Goal: Task Accomplishment & Management: Complete application form

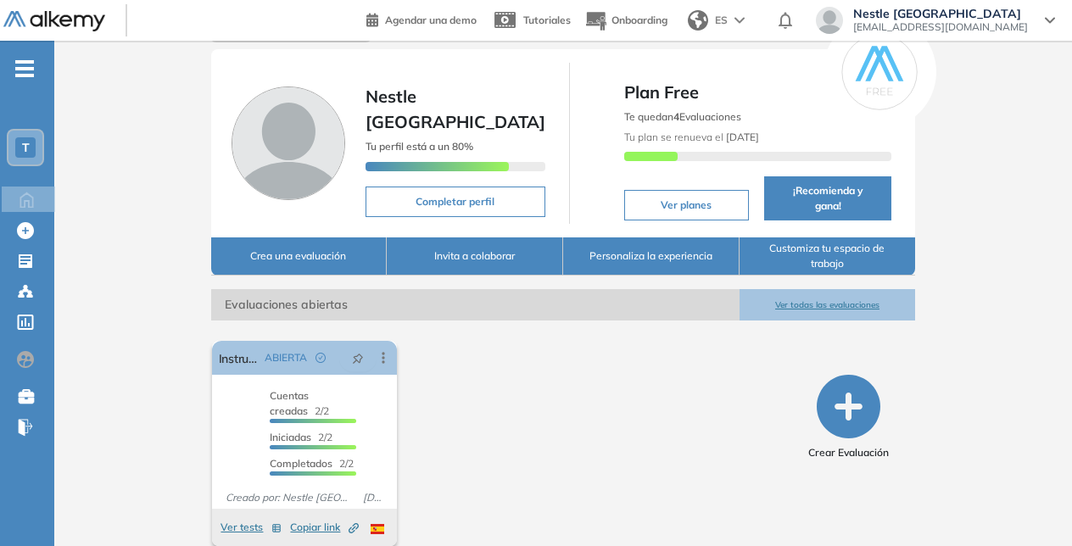
scroll to position [56, 0]
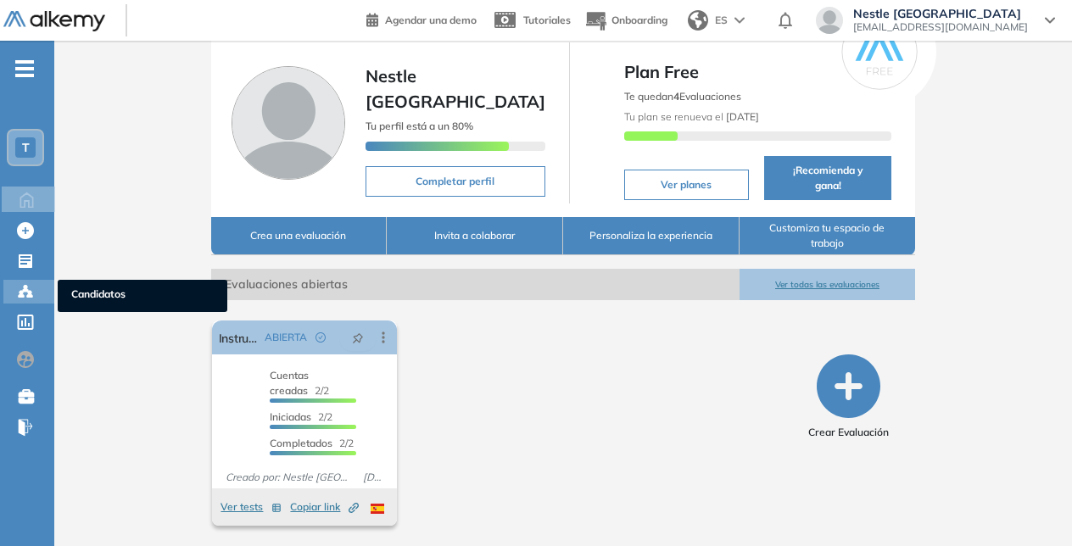
click at [27, 296] on icon at bounding box center [29, 295] width 5 height 3
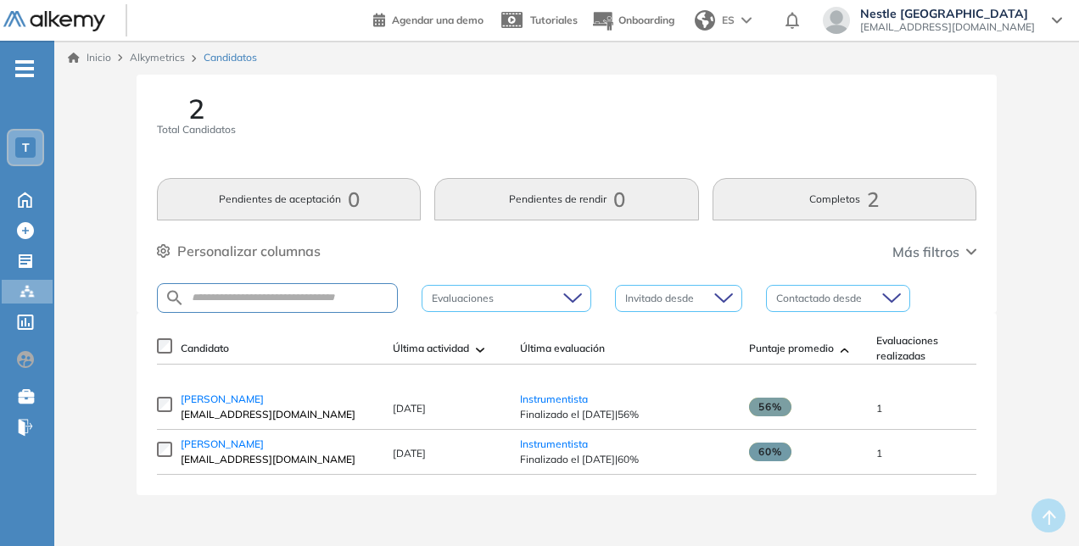
click at [1054, 18] on icon at bounding box center [1057, 20] width 10 height 7
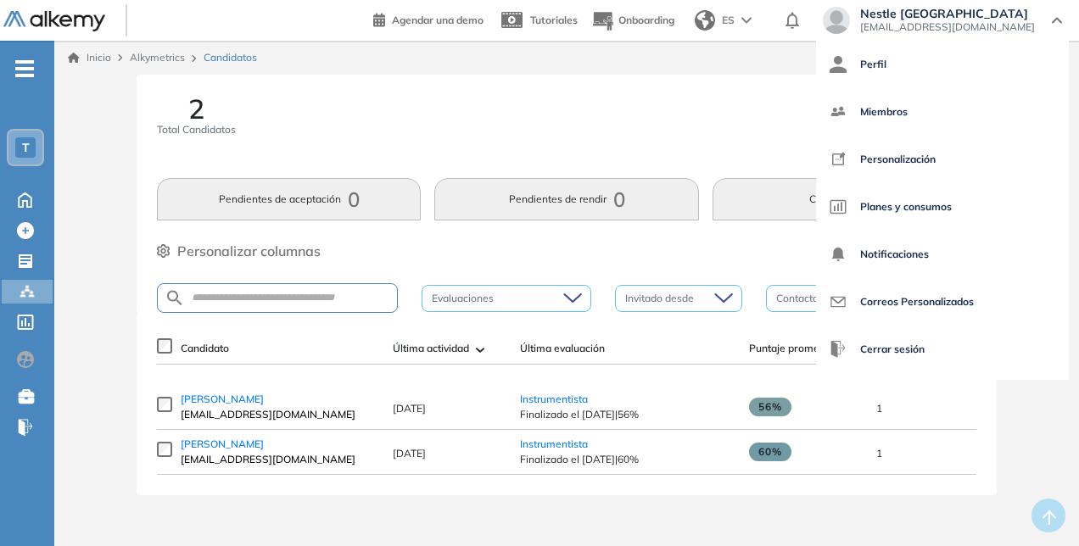
click at [1054, 18] on icon at bounding box center [1057, 20] width 10 height 7
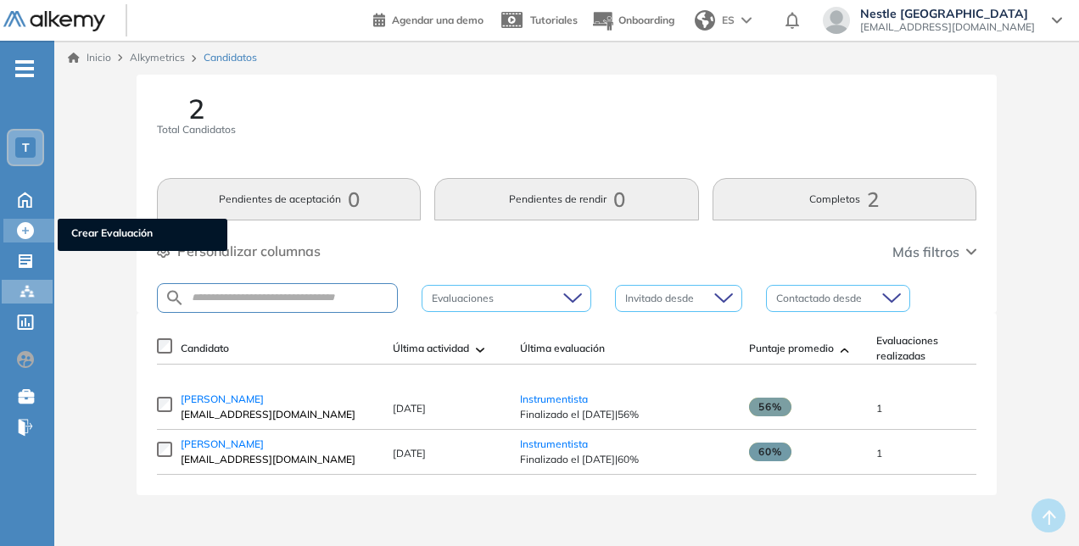
click at [25, 231] on icon at bounding box center [25, 230] width 17 height 17
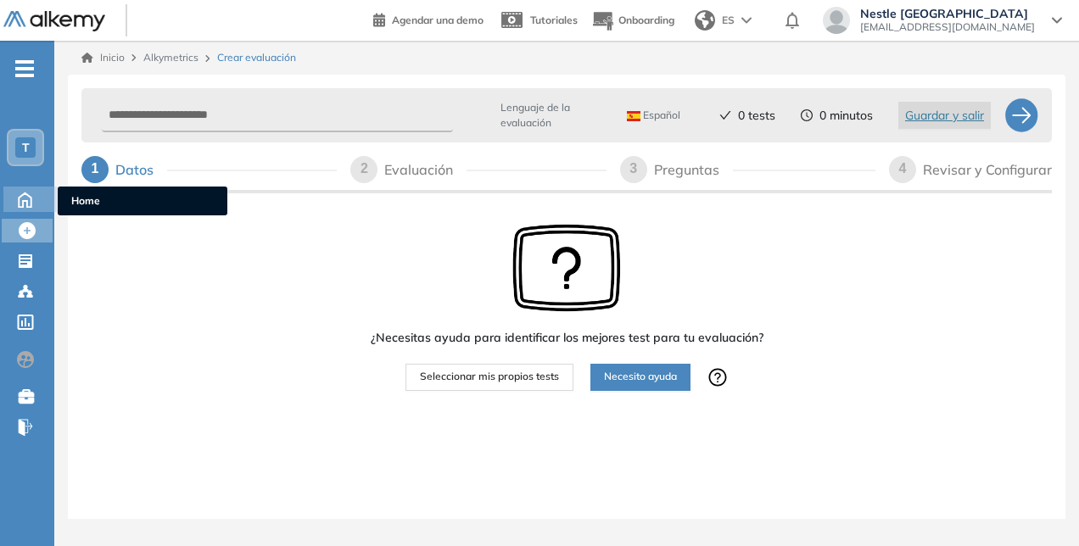
click at [21, 198] on icon at bounding box center [25, 198] width 30 height 20
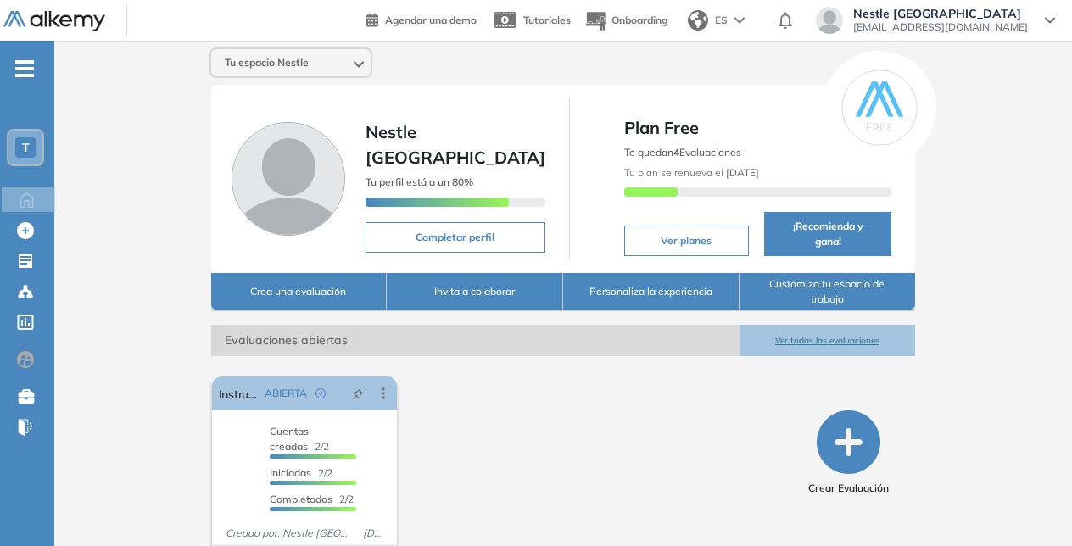
click at [353, 70] on div "Tu espacio Nestle" at bounding box center [290, 62] width 159 height 27
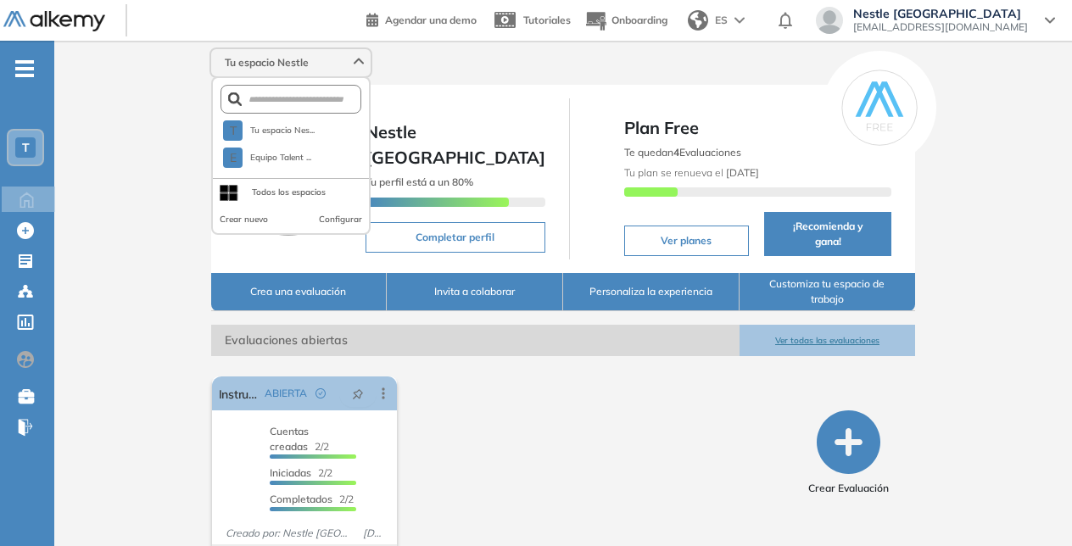
click at [353, 70] on div "Tu espacio Nestle" at bounding box center [290, 62] width 159 height 27
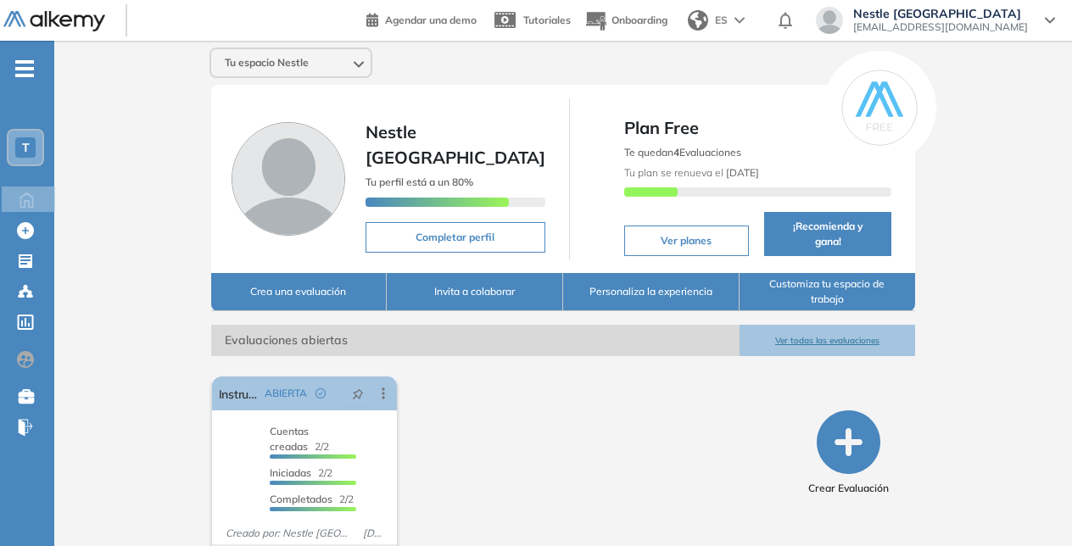
scroll to position [56, 0]
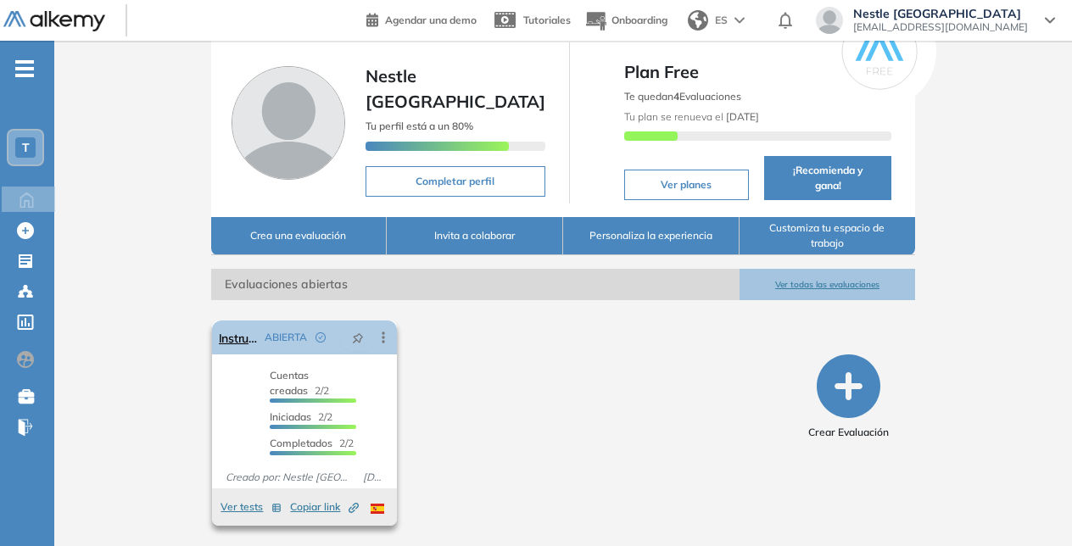
click at [378, 333] on icon at bounding box center [383, 337] width 17 height 17
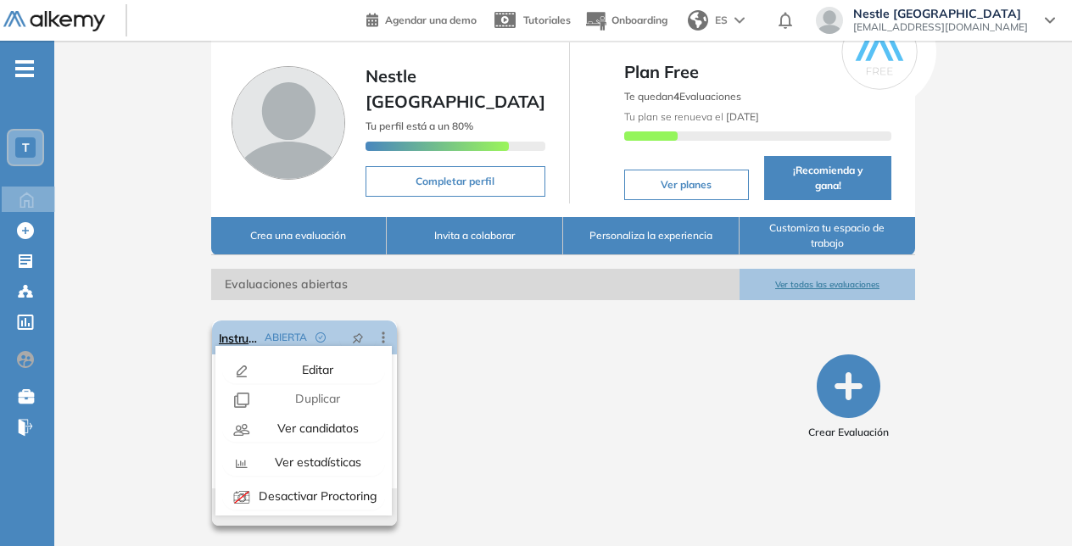
click at [378, 333] on icon at bounding box center [383, 337] width 17 height 17
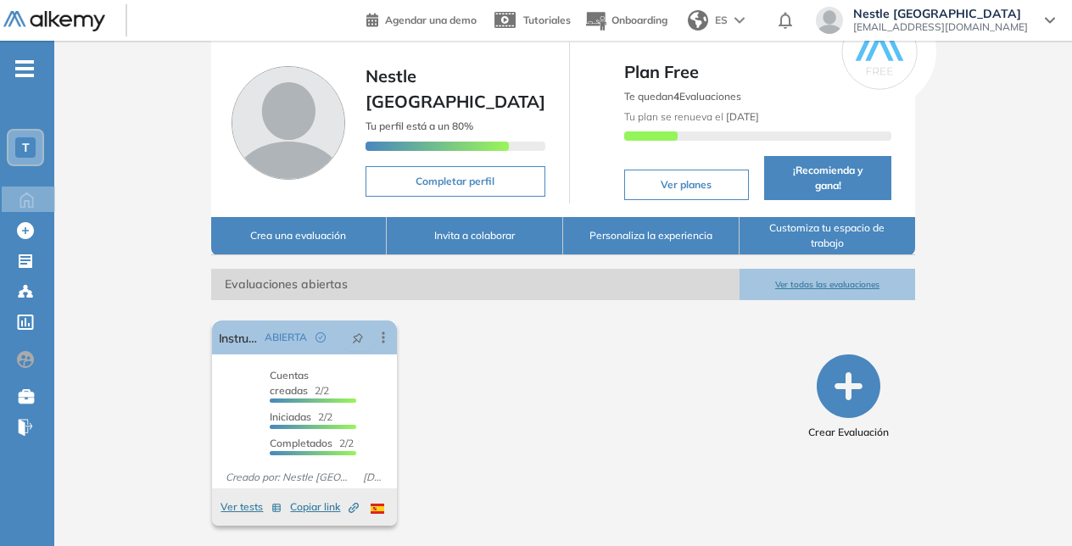
click at [529, 377] on div "El proctoring será activado ¡Importante!: Los usuarios que ya realizaron la eva…" at bounding box center [503, 423] width 597 height 219
click at [800, 283] on button "Ver todas las evaluaciones" at bounding box center [828, 284] width 176 height 31
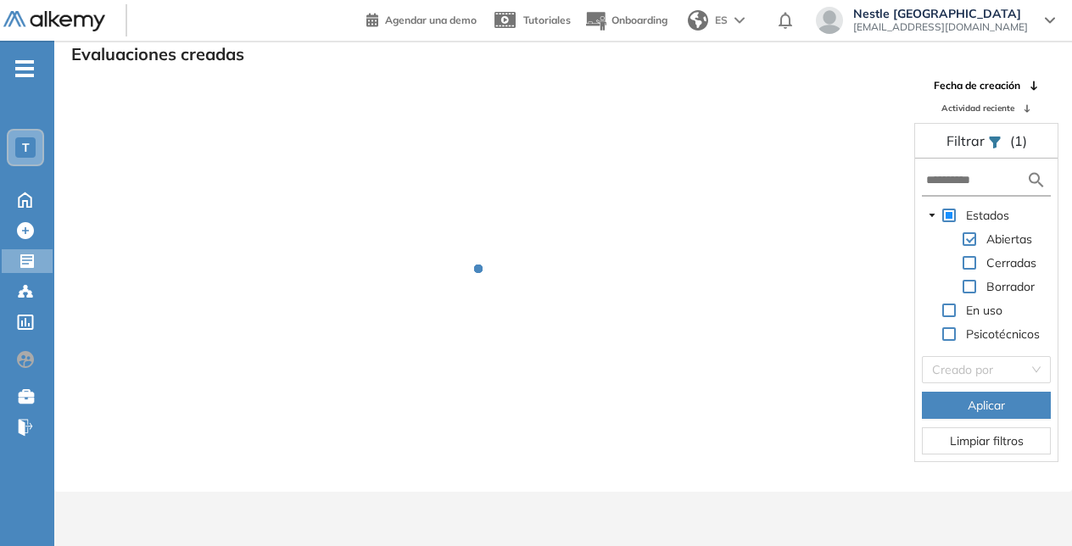
scroll to position [41, 0]
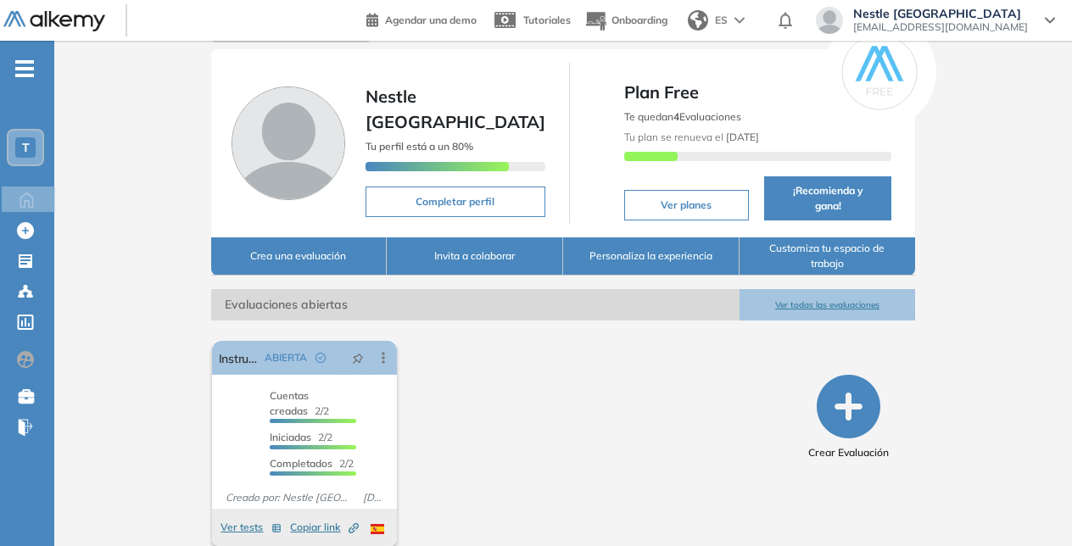
scroll to position [56, 0]
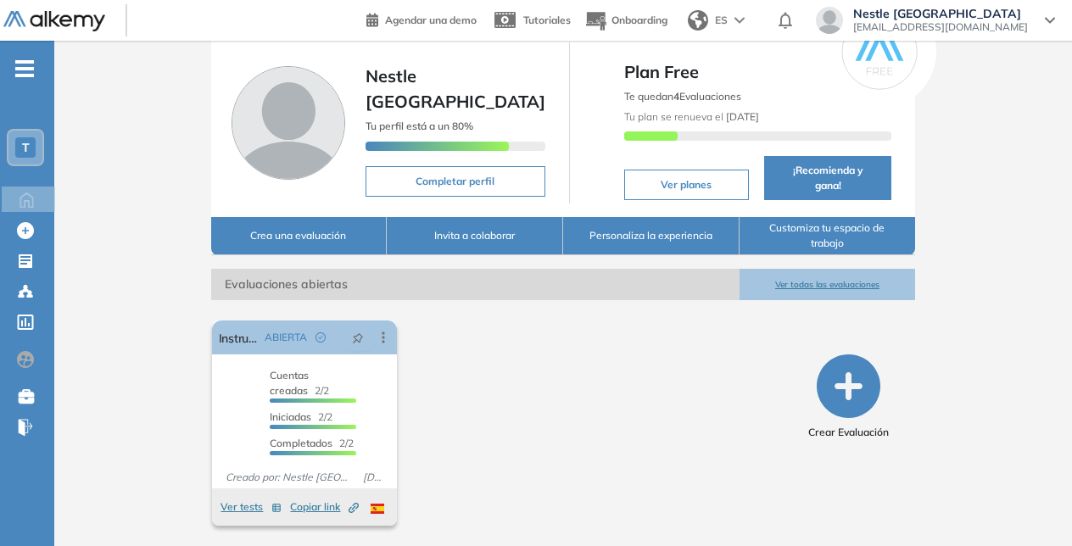
click at [332, 243] on button "Crea una evaluación" at bounding box center [299, 236] width 176 height 38
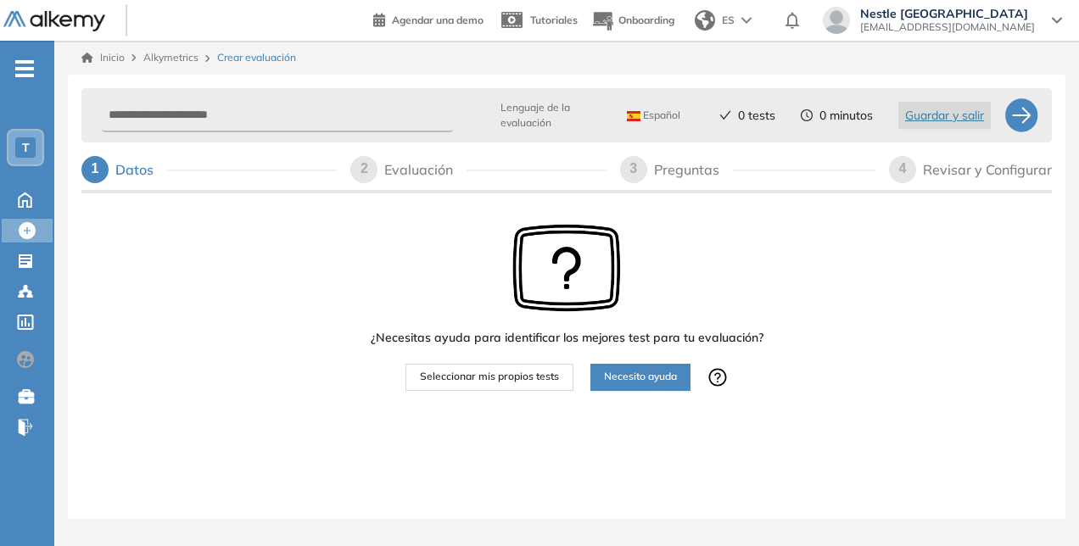
click at [529, 382] on span "Seleccionar mis propios tests" at bounding box center [489, 377] width 139 height 16
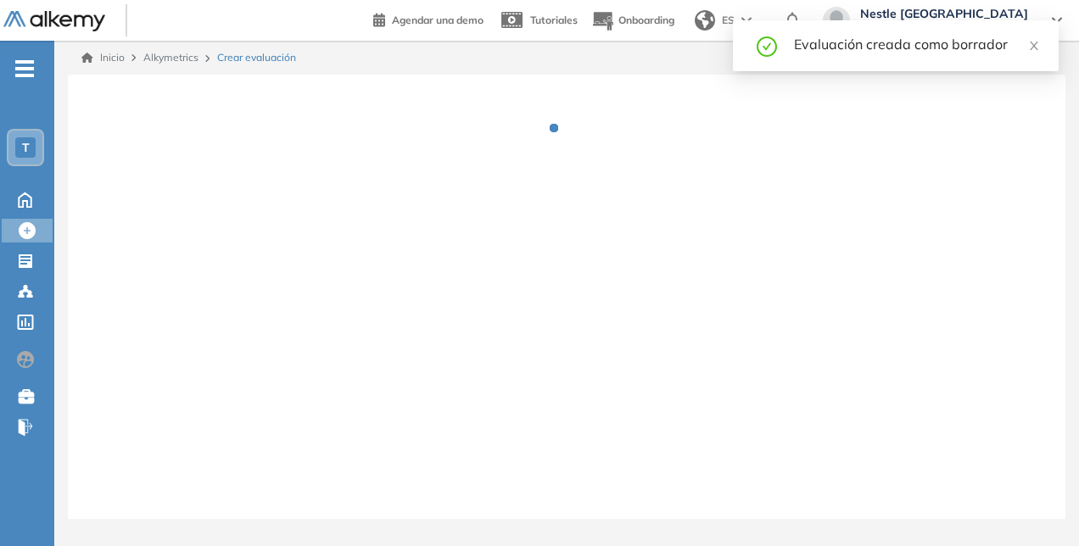
click at [532, 333] on div at bounding box center [567, 314] width 998 height 478
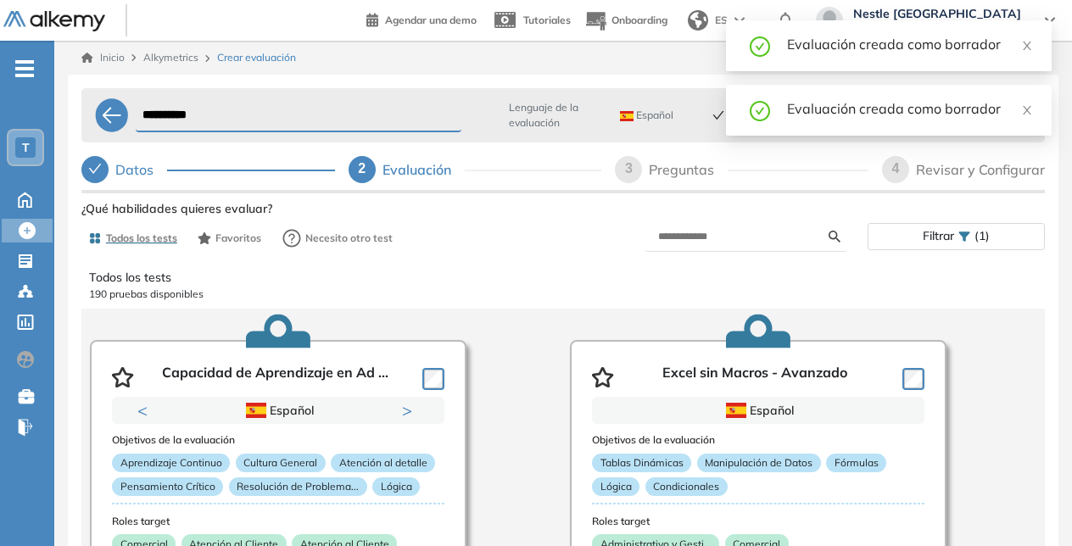
click at [1025, 53] on div "Evaluación creada como borrador" at bounding box center [909, 44] width 244 height 20
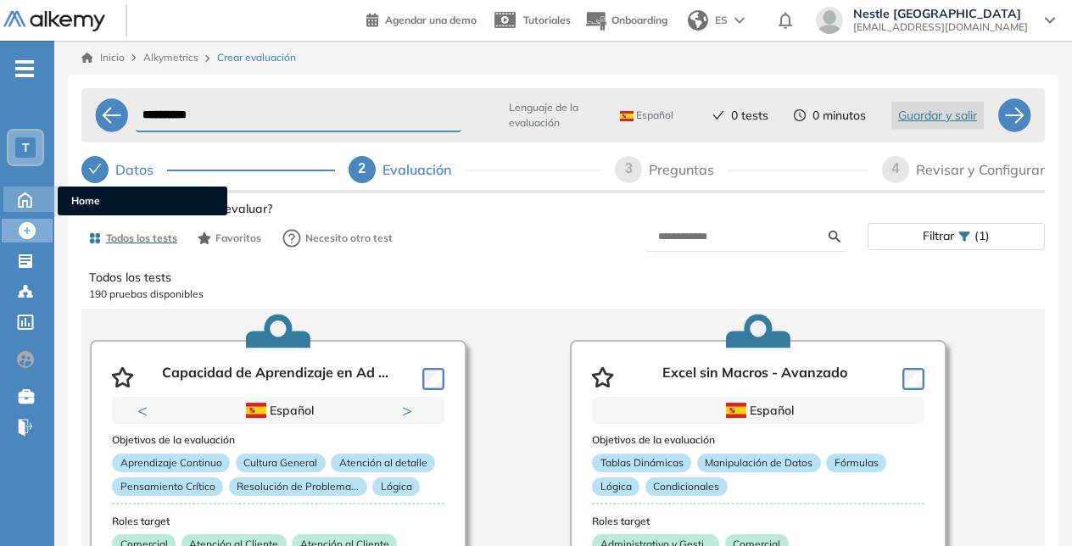
click at [24, 208] on icon at bounding box center [25, 198] width 30 height 20
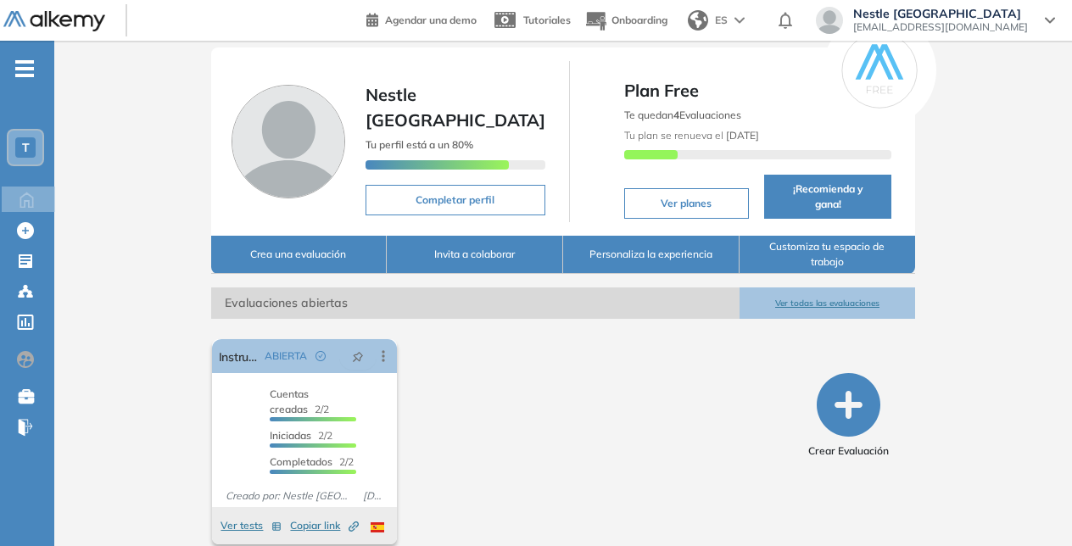
scroll to position [56, 0]
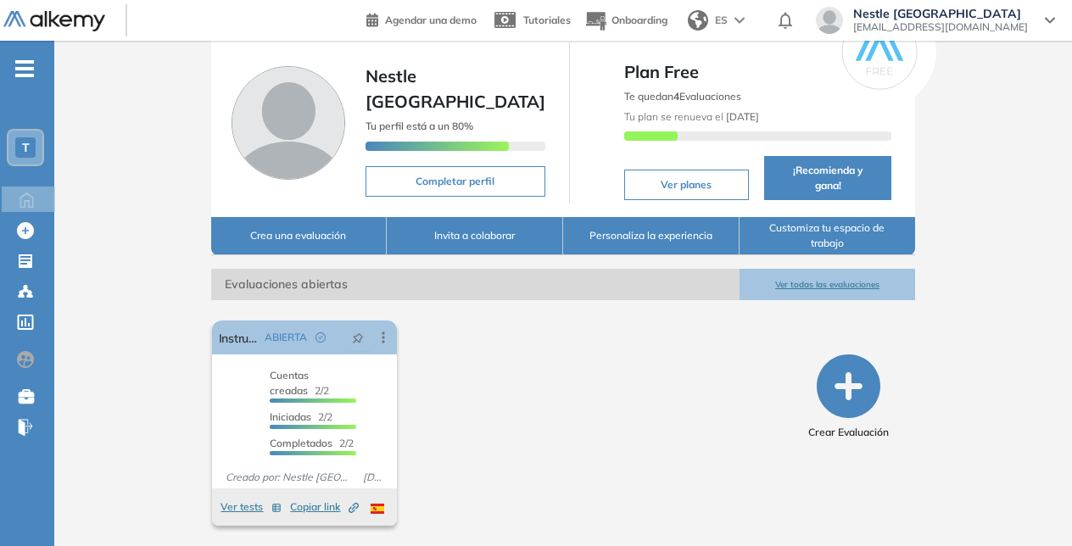
click at [819, 385] on icon "button" at bounding box center [849, 387] width 64 height 64
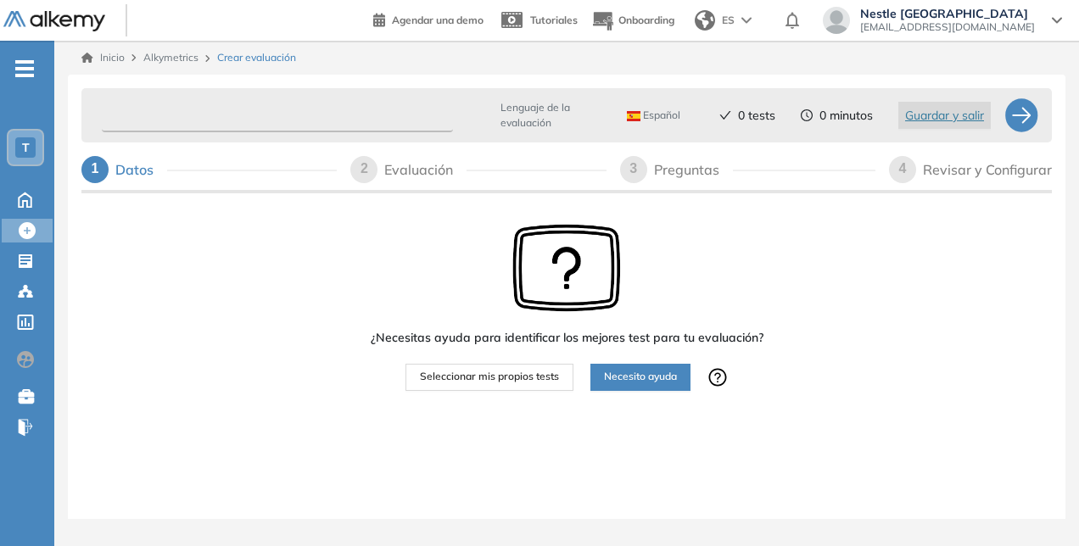
click at [229, 115] on input "text" at bounding box center [277, 115] width 351 height 33
click at [1063, 21] on div "Nestle [GEOGRAPHIC_DATA][EMAIL_ADDRESS][DOMAIN_NAME]" at bounding box center [942, 22] width 266 height 31
click at [1060, 15] on div "Nestle [GEOGRAPHIC_DATA][EMAIL_ADDRESS][DOMAIN_NAME]" at bounding box center [942, 20] width 239 height 27
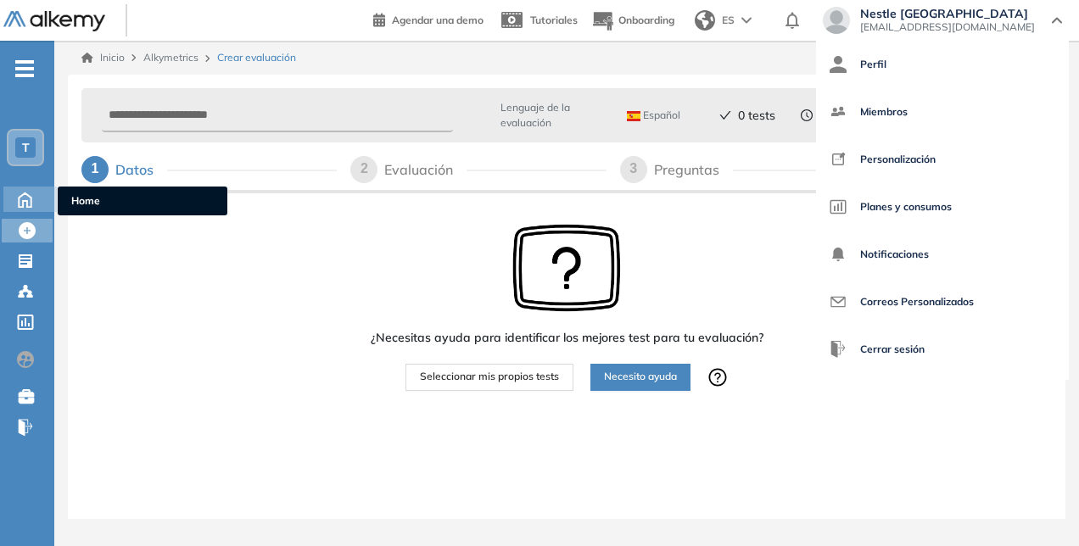
click at [22, 209] on div "Home Home" at bounding box center [29, 199] width 53 height 25
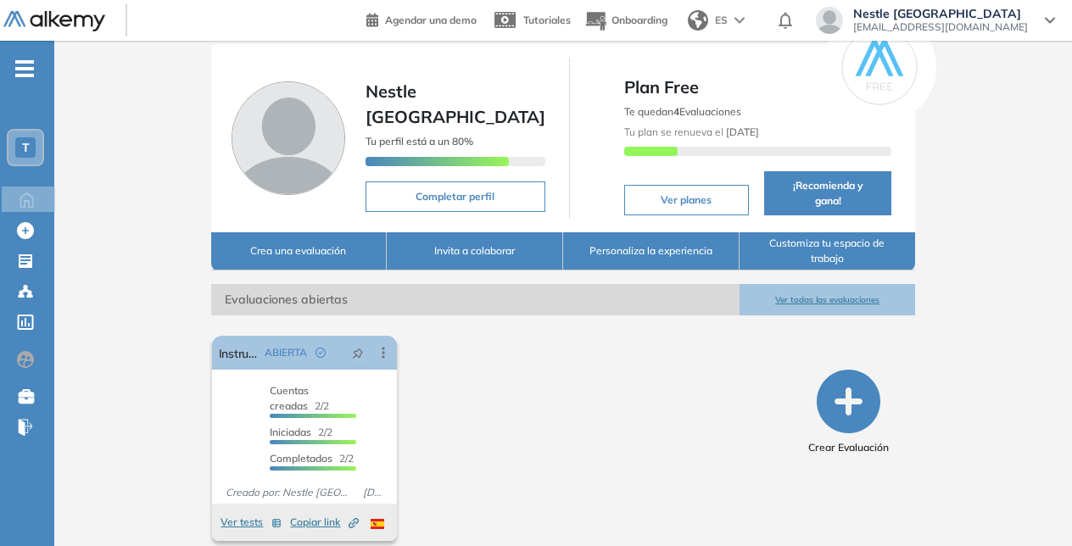
scroll to position [56, 0]
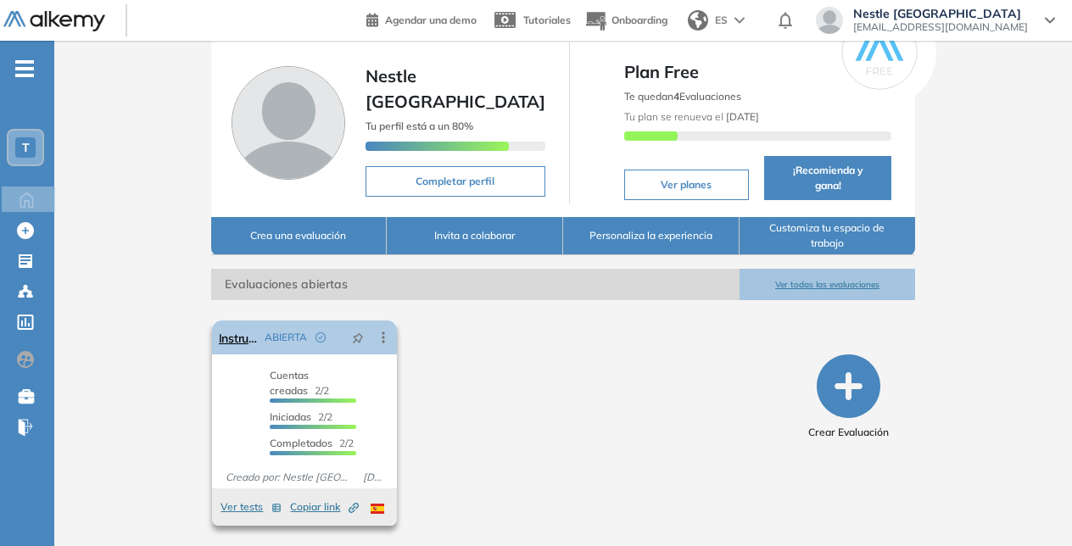
click at [386, 344] on icon at bounding box center [383, 337] width 17 height 17
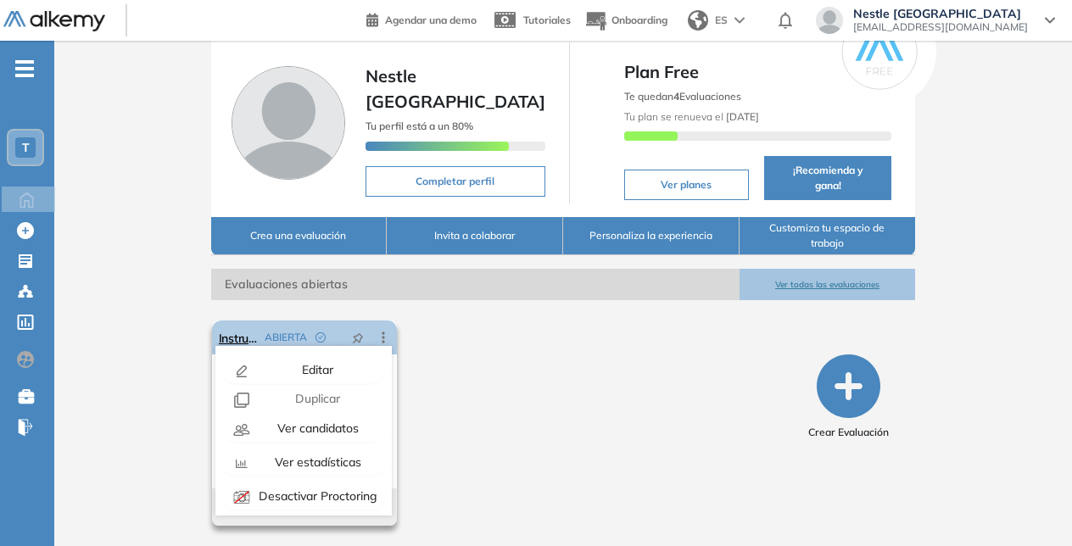
click at [386, 344] on icon at bounding box center [383, 337] width 17 height 17
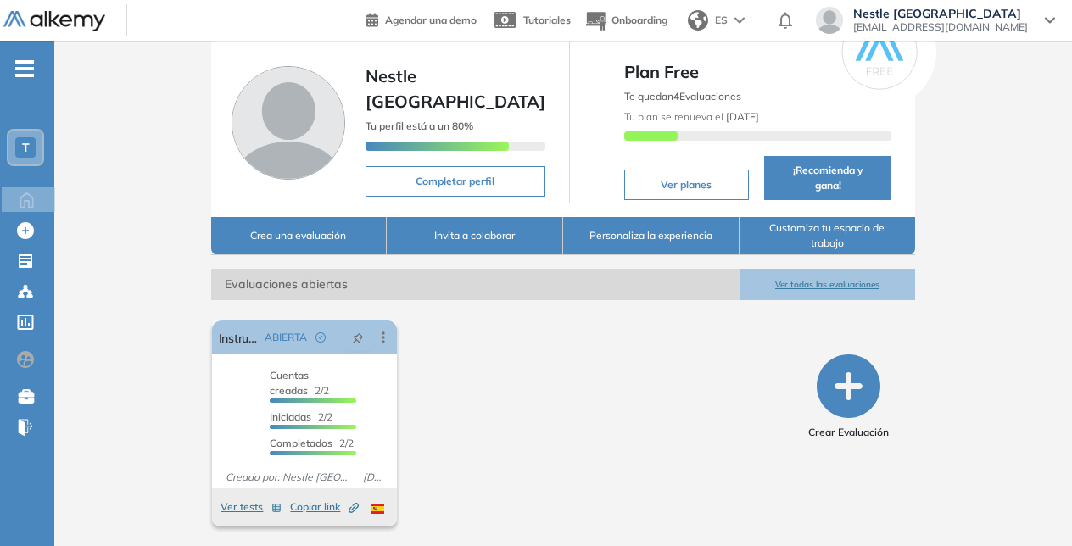
click at [881, 412] on button "Crear Evaluación" at bounding box center [848, 398] width 81 height 86
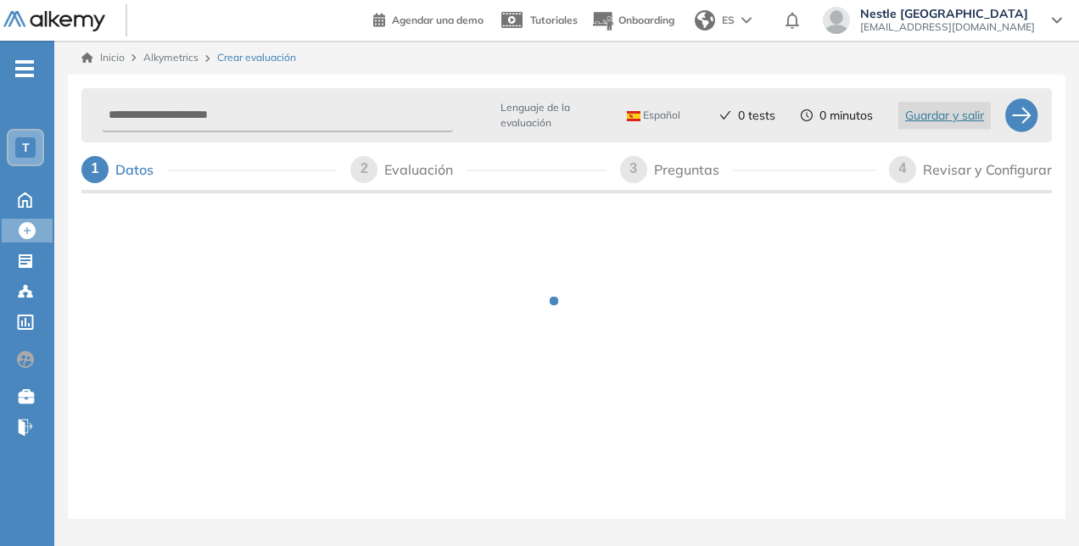
click at [869, 405] on div at bounding box center [566, 314] width 970 height 234
